Goal: Task Accomplishment & Management: Use online tool/utility

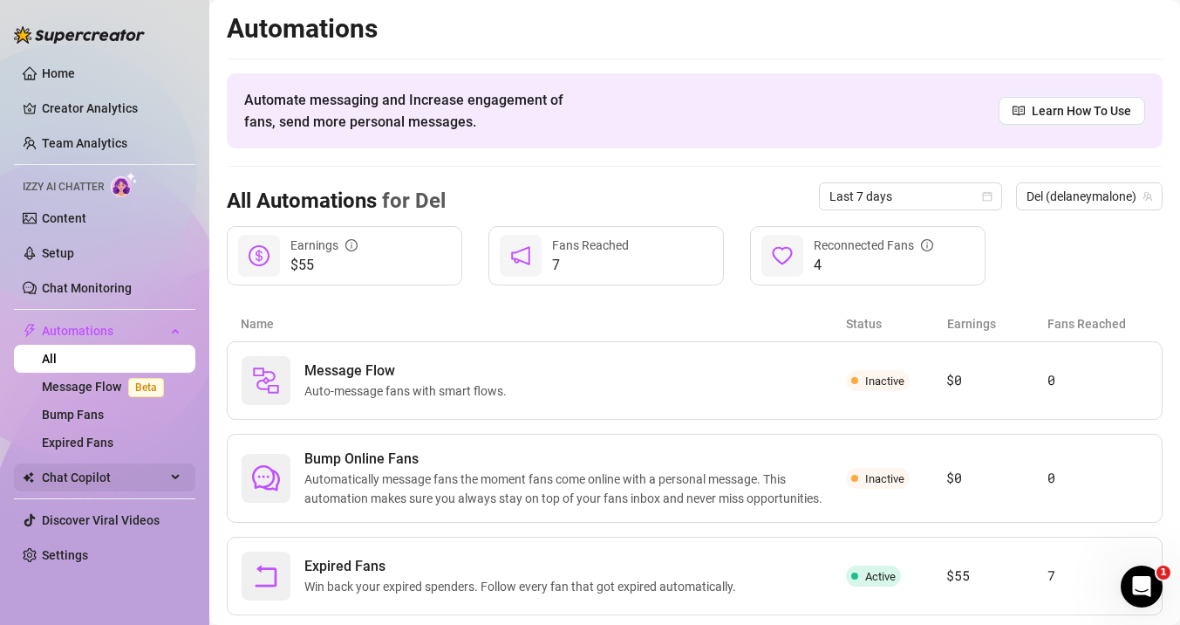
click at [84, 480] on span "Chat Copilot" at bounding box center [104, 477] width 124 height 28
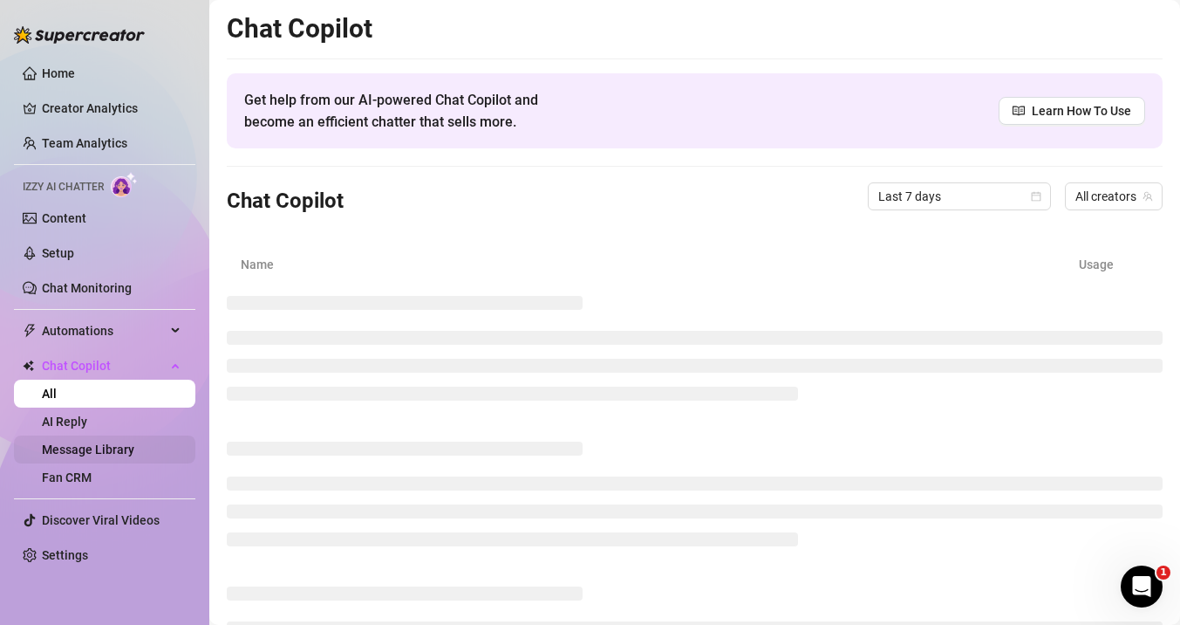
click at [103, 448] on link "Message Library" at bounding box center [88, 449] width 92 height 14
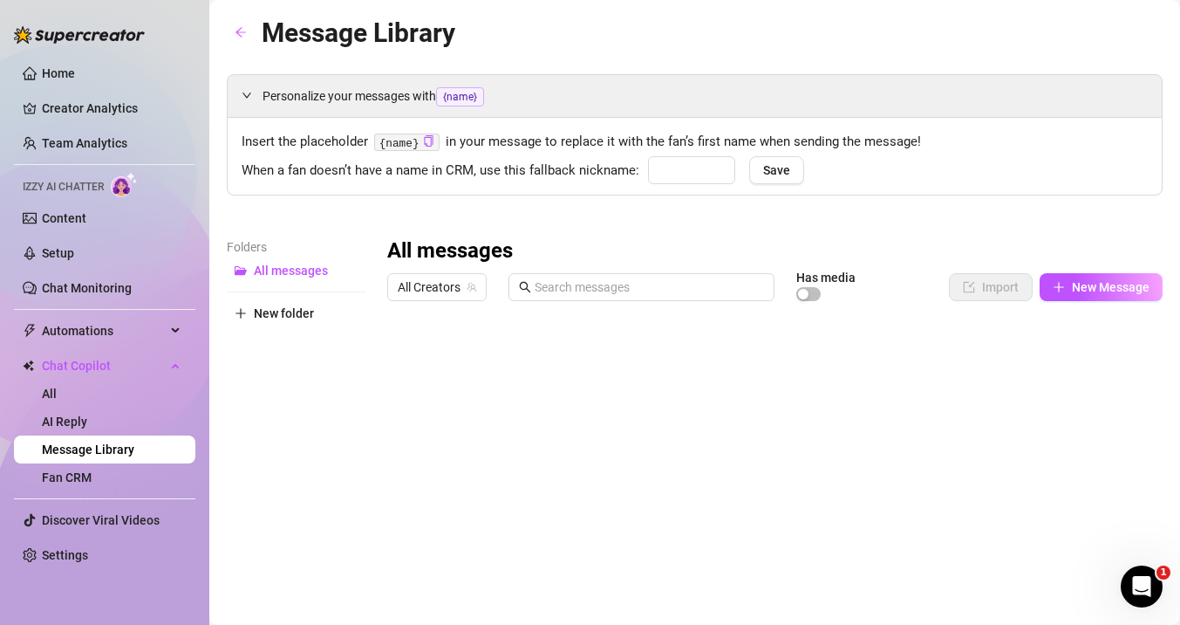
type input "babe"
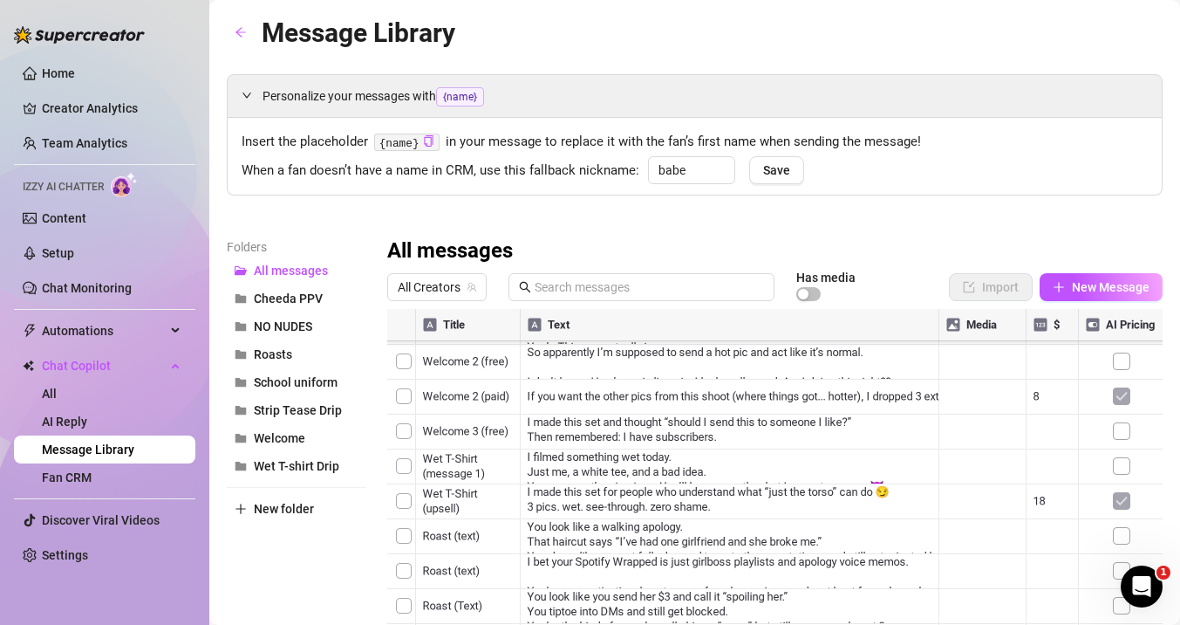
scroll to position [126, 0]
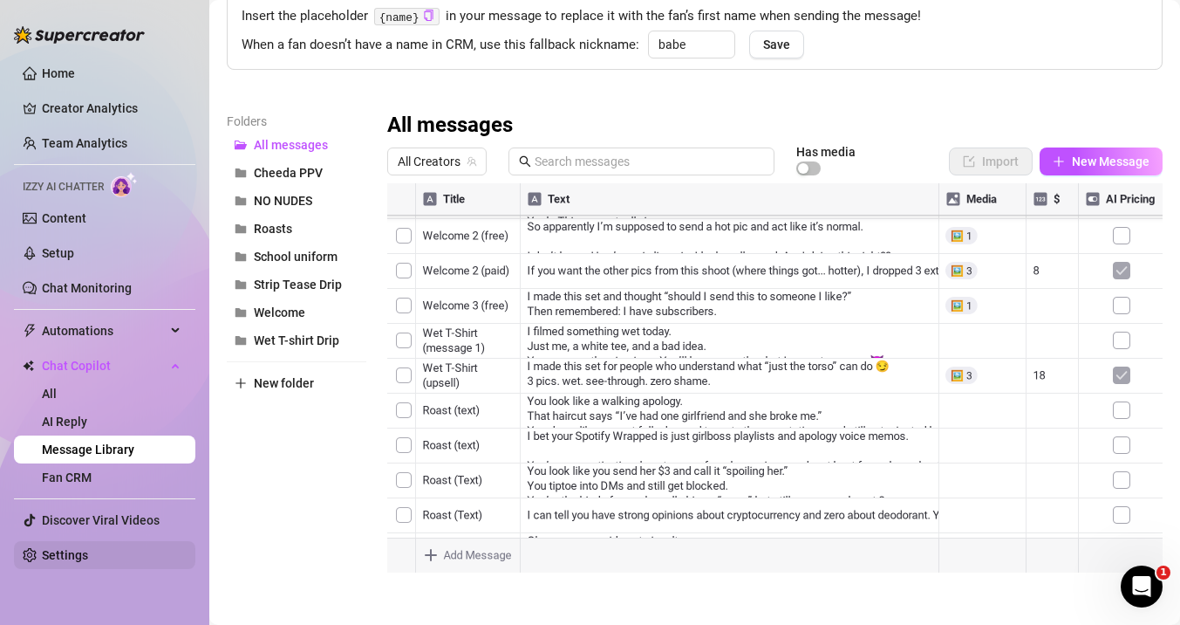
click at [58, 560] on link "Settings" at bounding box center [65, 555] width 46 height 14
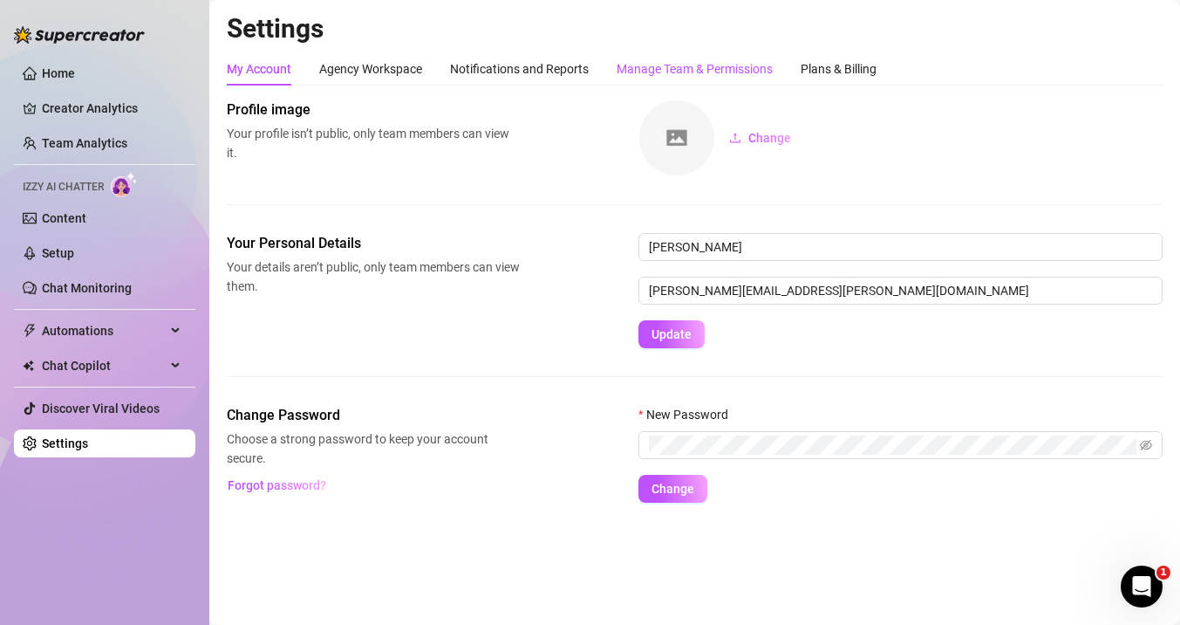
click at [728, 72] on div "Manage Team & Permissions" at bounding box center [695, 68] width 156 height 19
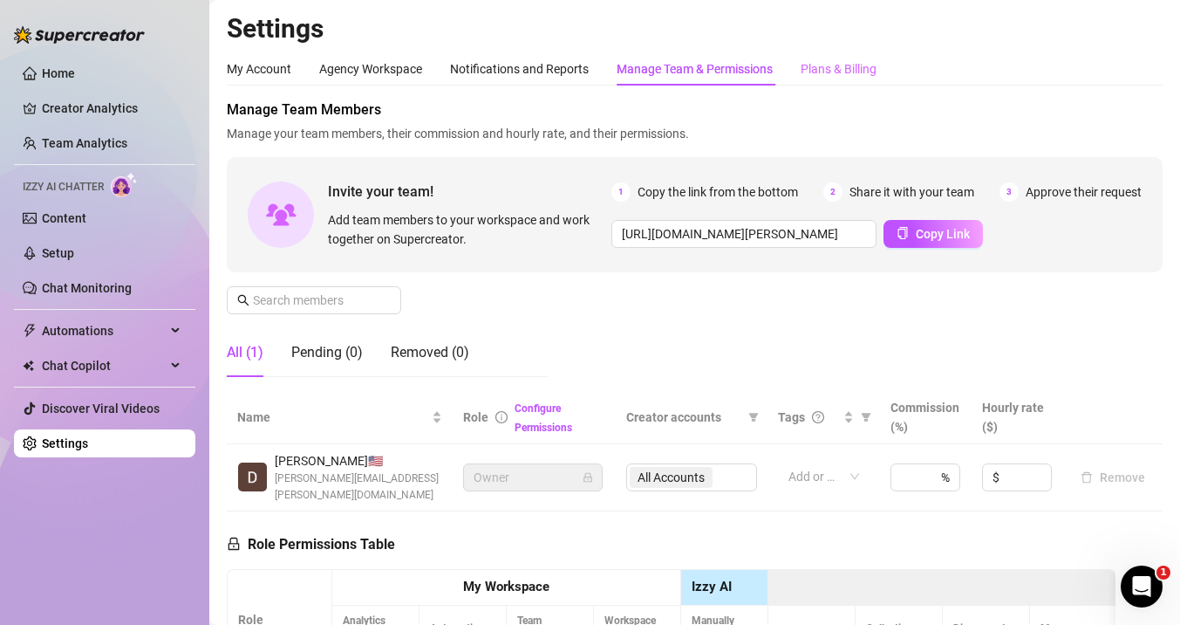
drag, startPoint x: 546, startPoint y: 334, endPoint x: 822, endPoint y: 79, distance: 375.4
click at [822, 79] on div "My Account Agency Workspace Notifications and Reports Manage Team & Permissions…" at bounding box center [695, 521] width 936 height 938
click at [822, 72] on div "Plans & Billing" at bounding box center [839, 68] width 76 height 19
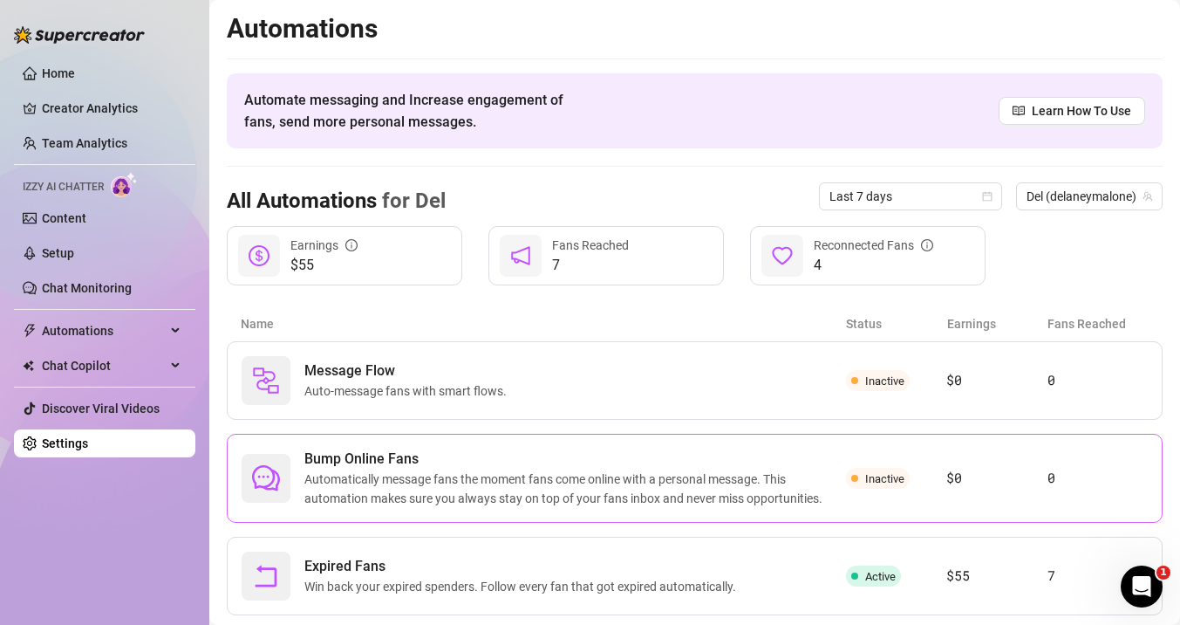
scroll to position [43, 0]
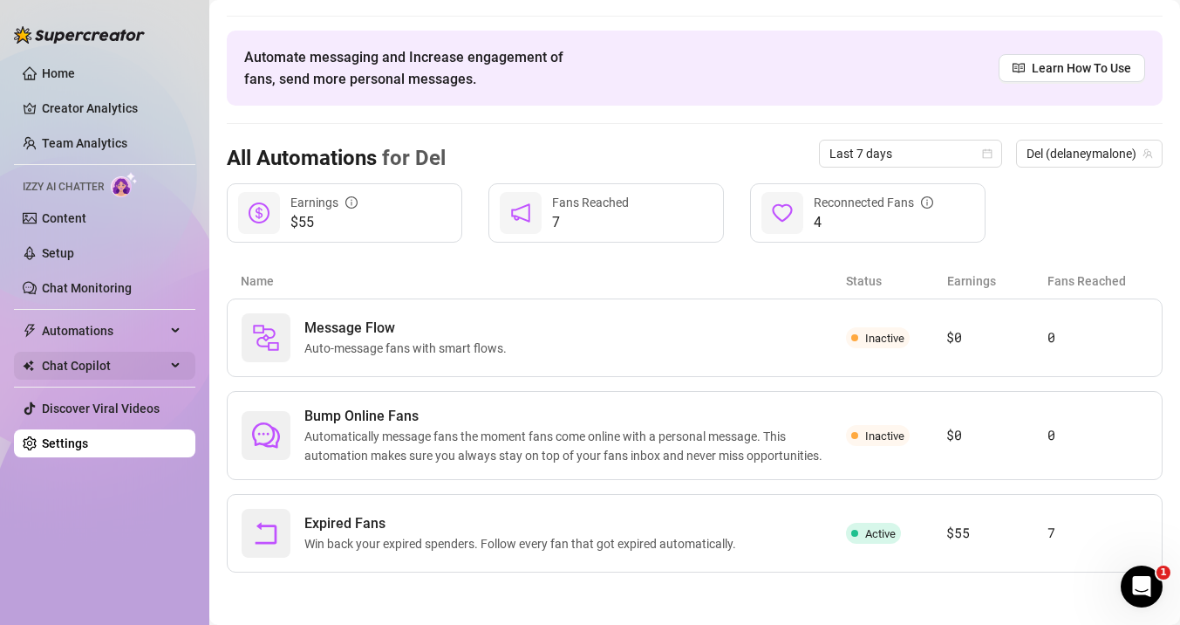
click at [118, 370] on span "Chat Copilot" at bounding box center [104, 366] width 124 height 28
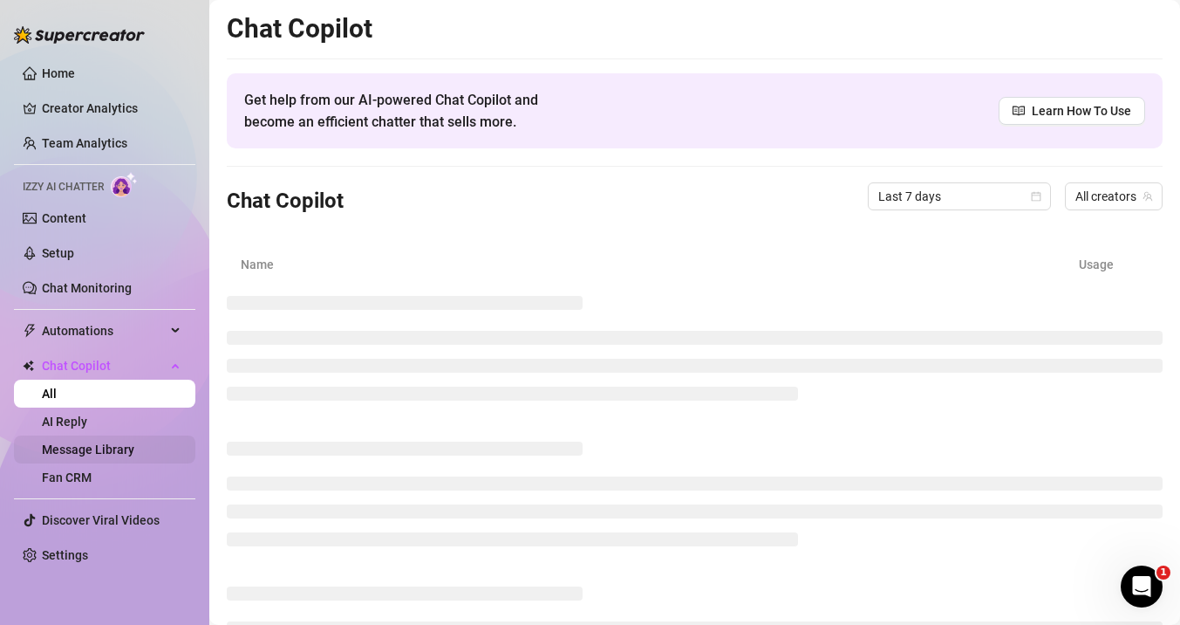
click at [114, 449] on link "Message Library" at bounding box center [88, 449] width 92 height 14
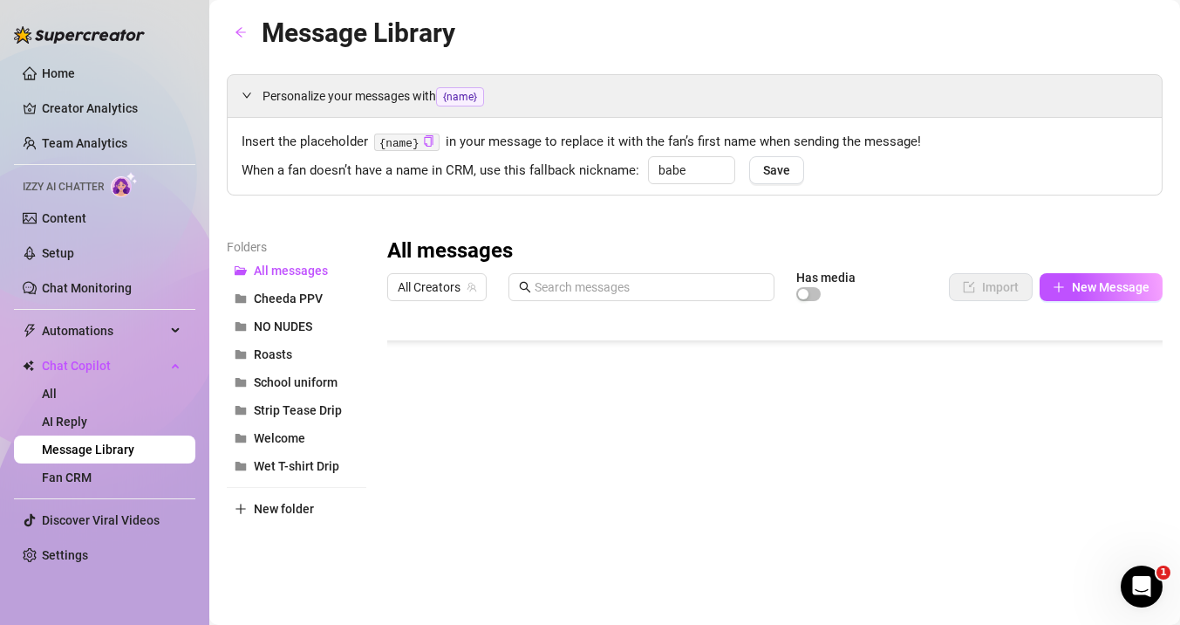
scroll to position [1431, 0]
click at [267, 498] on button "New folder" at bounding box center [297, 509] width 140 height 28
click at [227, 523] on button "New folder" at bounding box center [297, 537] width 140 height 28
click at [263, 501] on input "text" at bounding box center [297, 494] width 140 height 28
type input "white set"
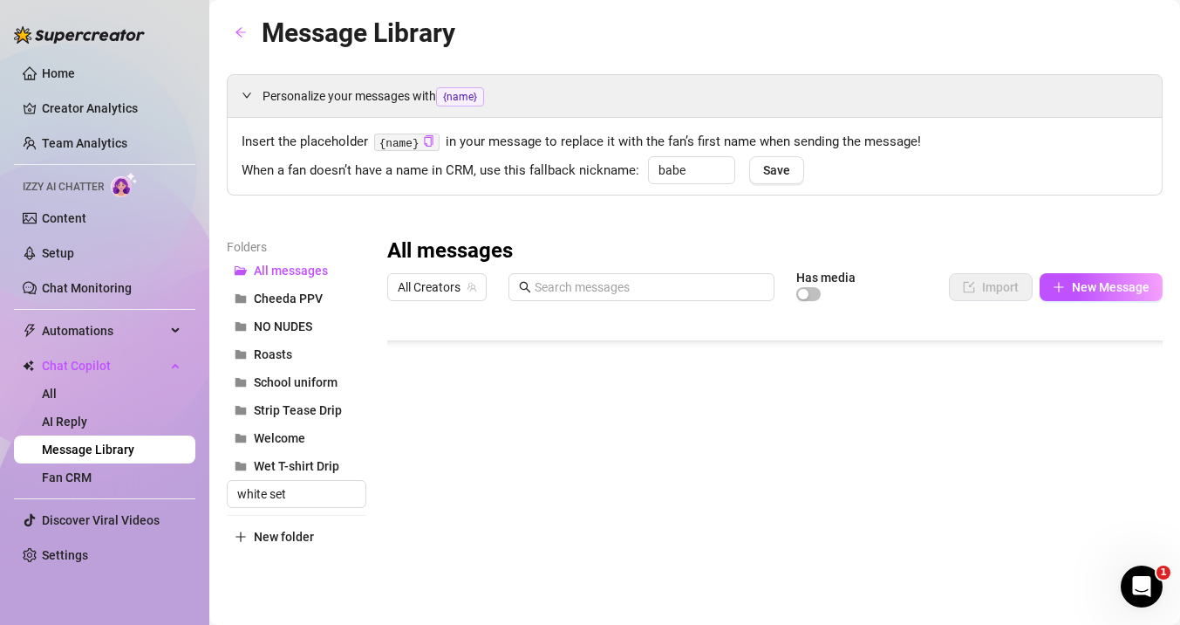
click at [315, 601] on div "Folders All messages Cheeda PPV NO NUDES Roasts School uniform Strip Tease Drip…" at bounding box center [297, 467] width 140 height 461
drag, startPoint x: 565, startPoint y: 575, endPoint x: 393, endPoint y: 557, distance: 173.6
click at [393, 557] on div at bounding box center [775, 503] width 776 height 389
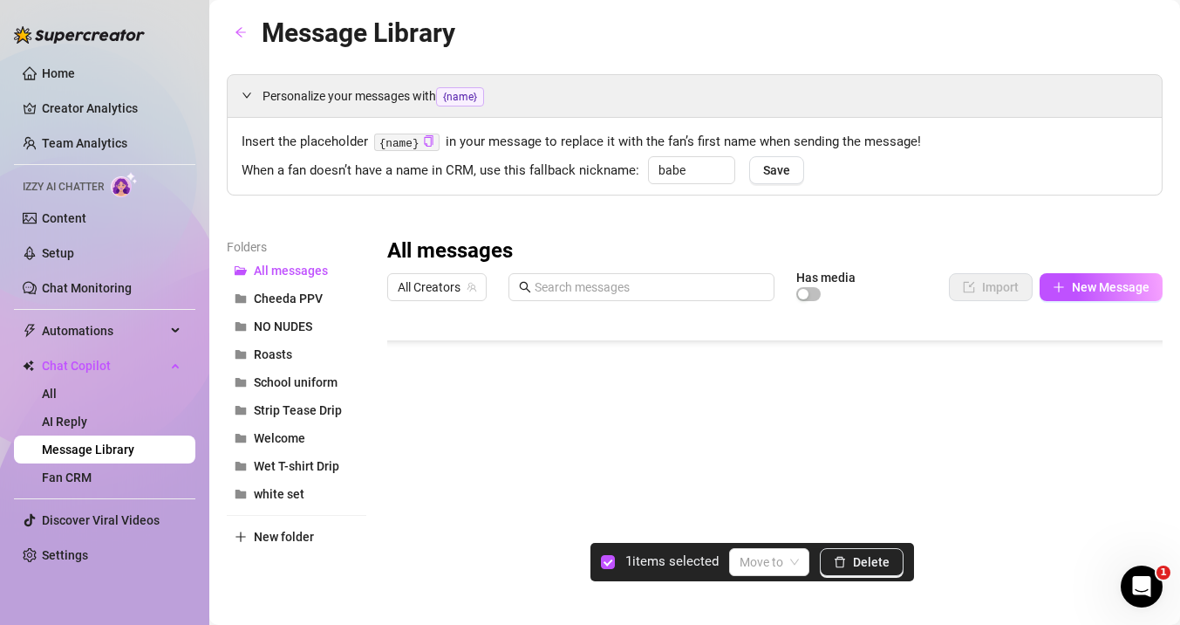
click at [406, 576] on div at bounding box center [775, 503] width 776 height 389
click at [406, 602] on div at bounding box center [775, 503] width 776 height 389
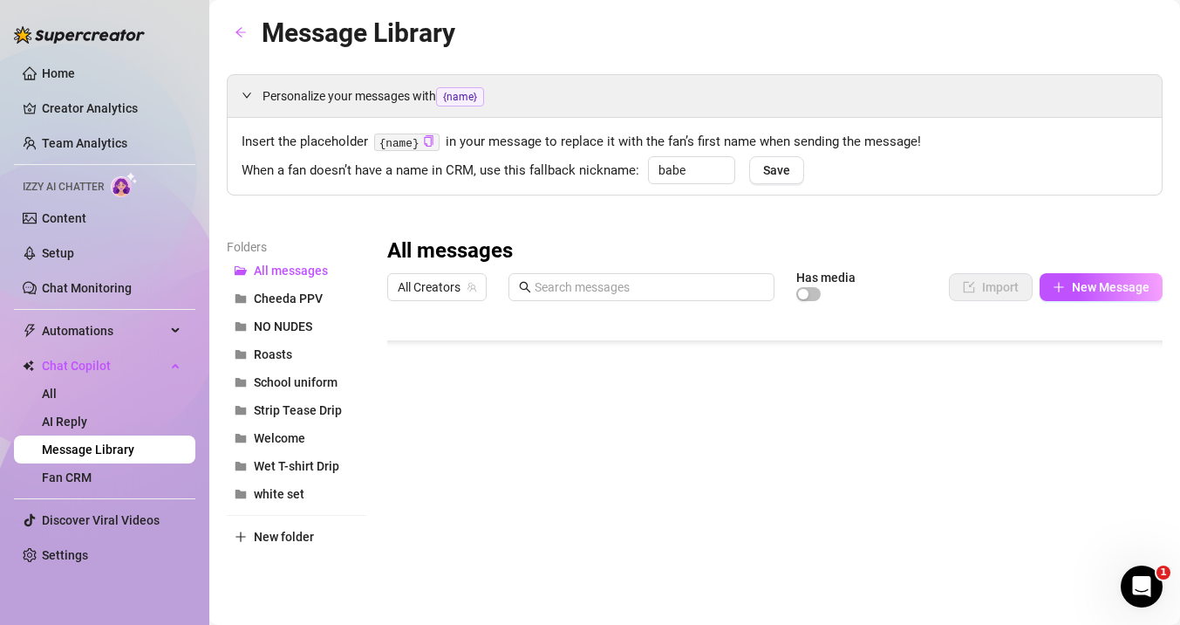
drag, startPoint x: 475, startPoint y: 598, endPoint x: 409, endPoint y: 584, distance: 67.8
click at [409, 585] on div at bounding box center [775, 503] width 776 height 389
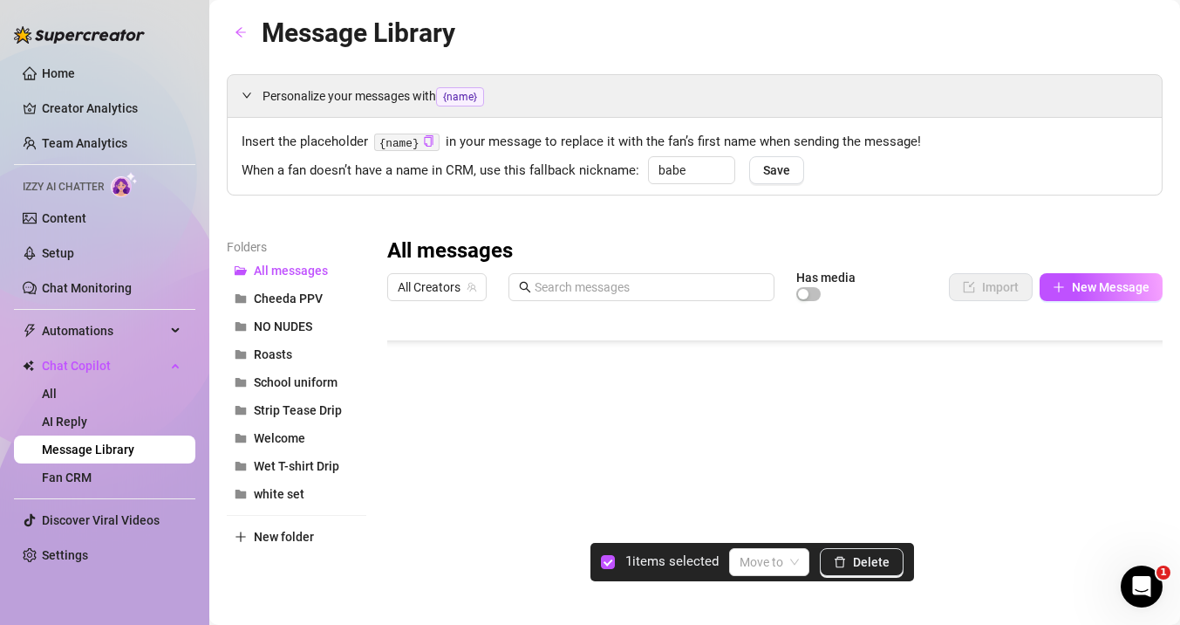
click at [409, 573] on div at bounding box center [775, 503] width 776 height 389
click at [409, 598] on div at bounding box center [775, 503] width 776 height 389
click at [798, 570] on span at bounding box center [769, 562] width 59 height 26
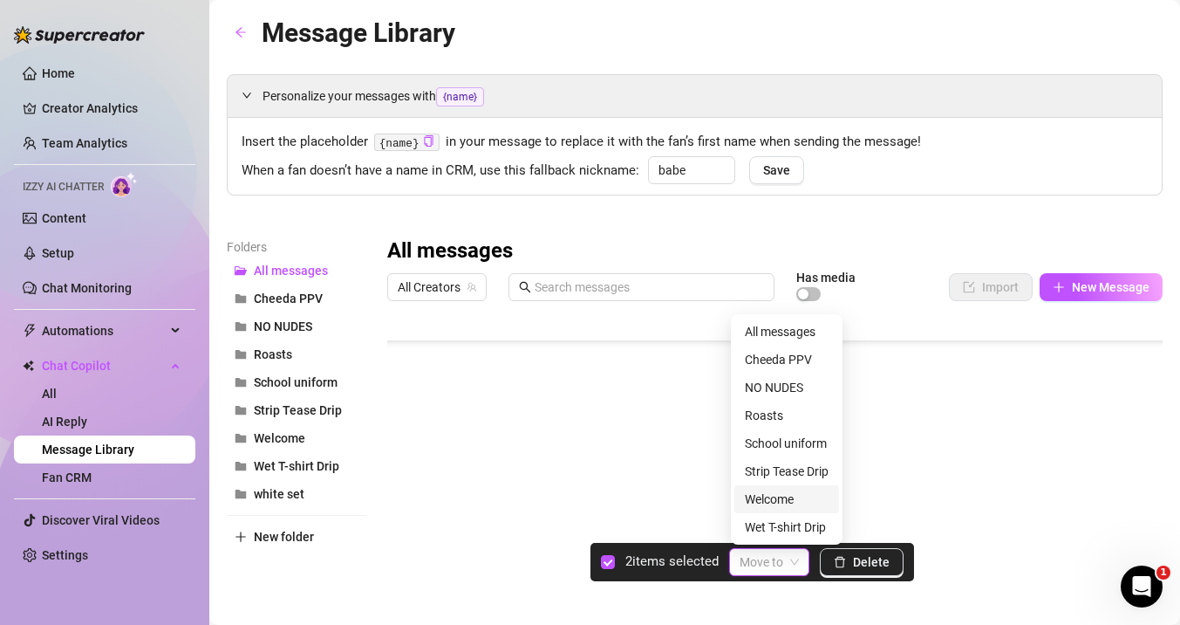
scroll to position [28, 0]
click at [797, 534] on div "white set" at bounding box center [787, 526] width 84 height 19
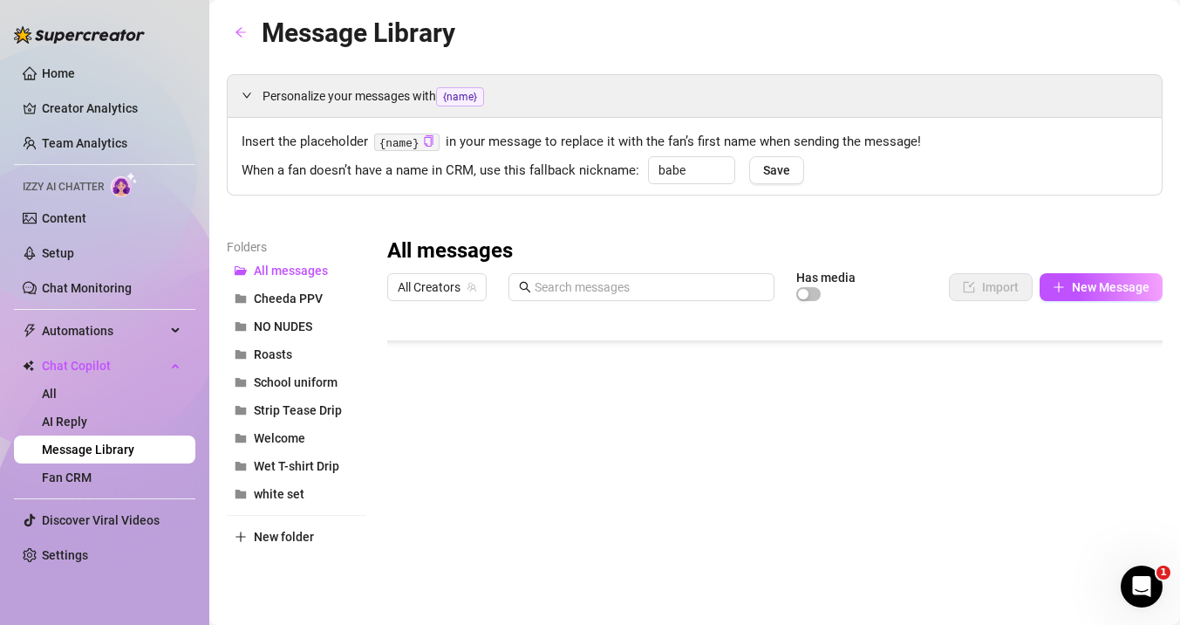
scroll to position [1127, 0]
click at [403, 557] on div at bounding box center [775, 503] width 776 height 389
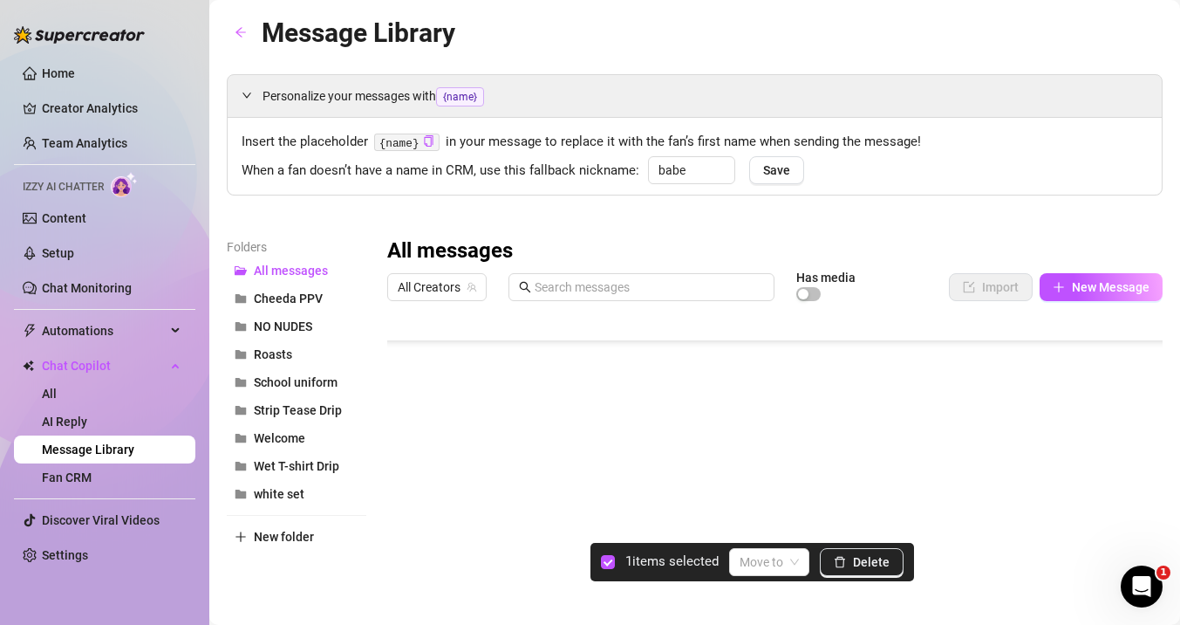
click at [407, 527] on div at bounding box center [775, 503] width 776 height 389
click at [790, 565] on span at bounding box center [769, 562] width 59 height 26
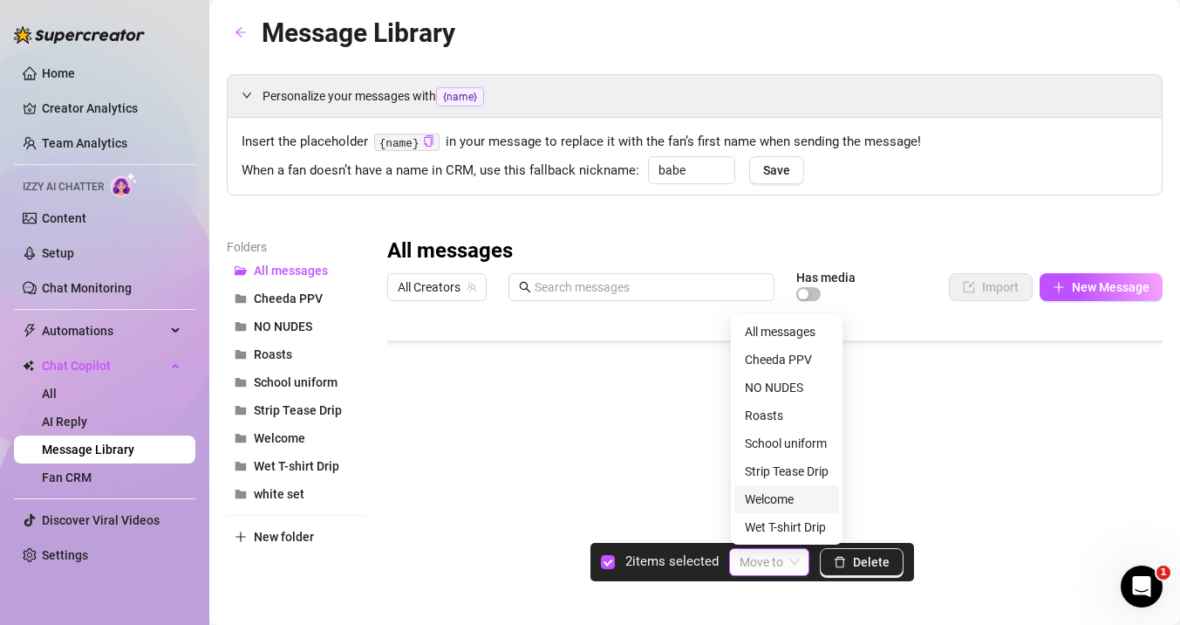
scroll to position [28, 0]
click at [784, 522] on div "white set" at bounding box center [787, 526] width 84 height 19
